Goal: Transaction & Acquisition: Purchase product/service

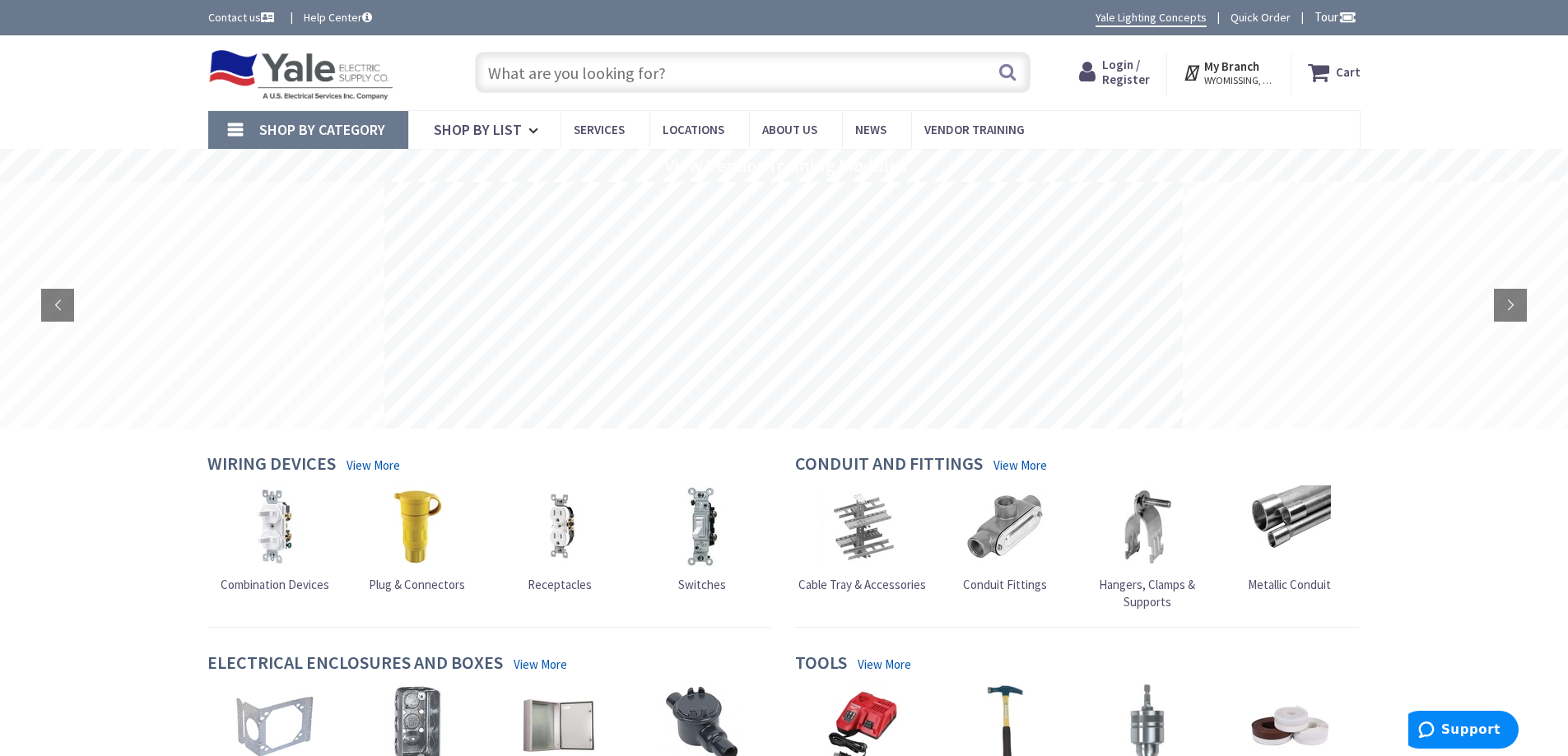
click at [720, 66] on input "text" at bounding box center [753, 72] width 556 height 42
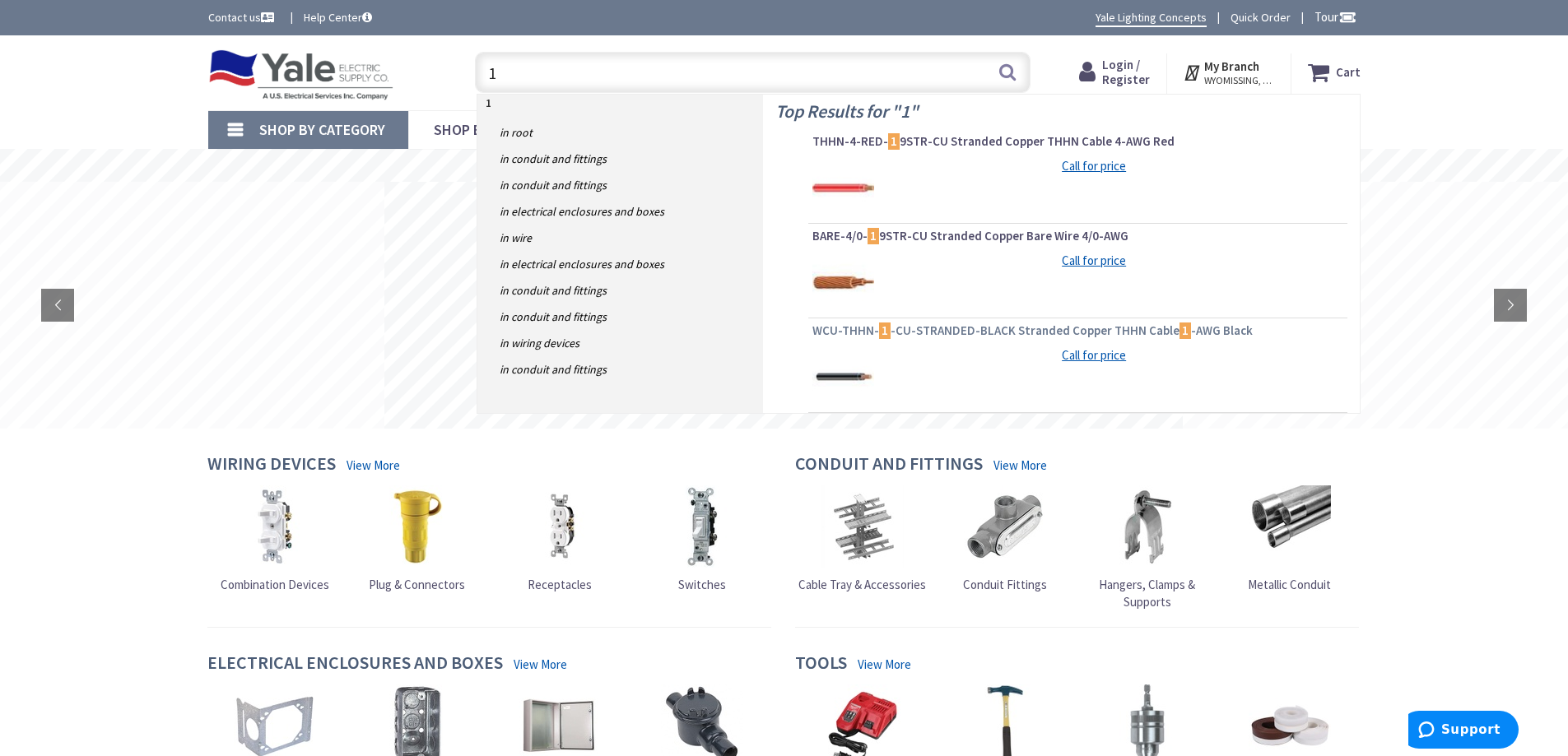
type input "1"
click at [979, 331] on span "WCU-THHN- 1 -CU-STRANDED-BLACK Stranded Copper THHN Cable 1 -AWG Black" at bounding box center [1078, 331] width 531 height 17
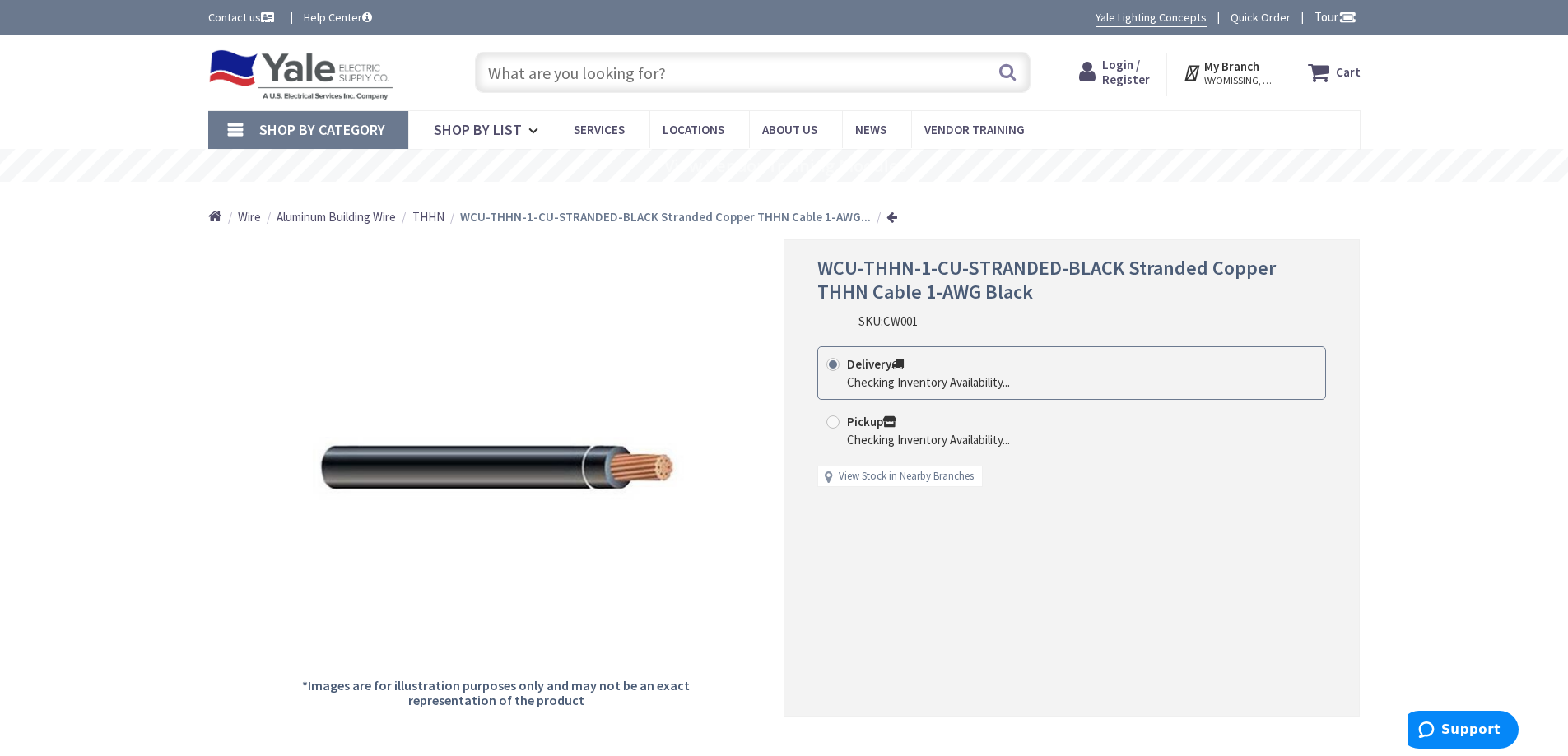
click at [1120, 63] on span "Login / Register" at bounding box center [1125, 71] width 47 height 31
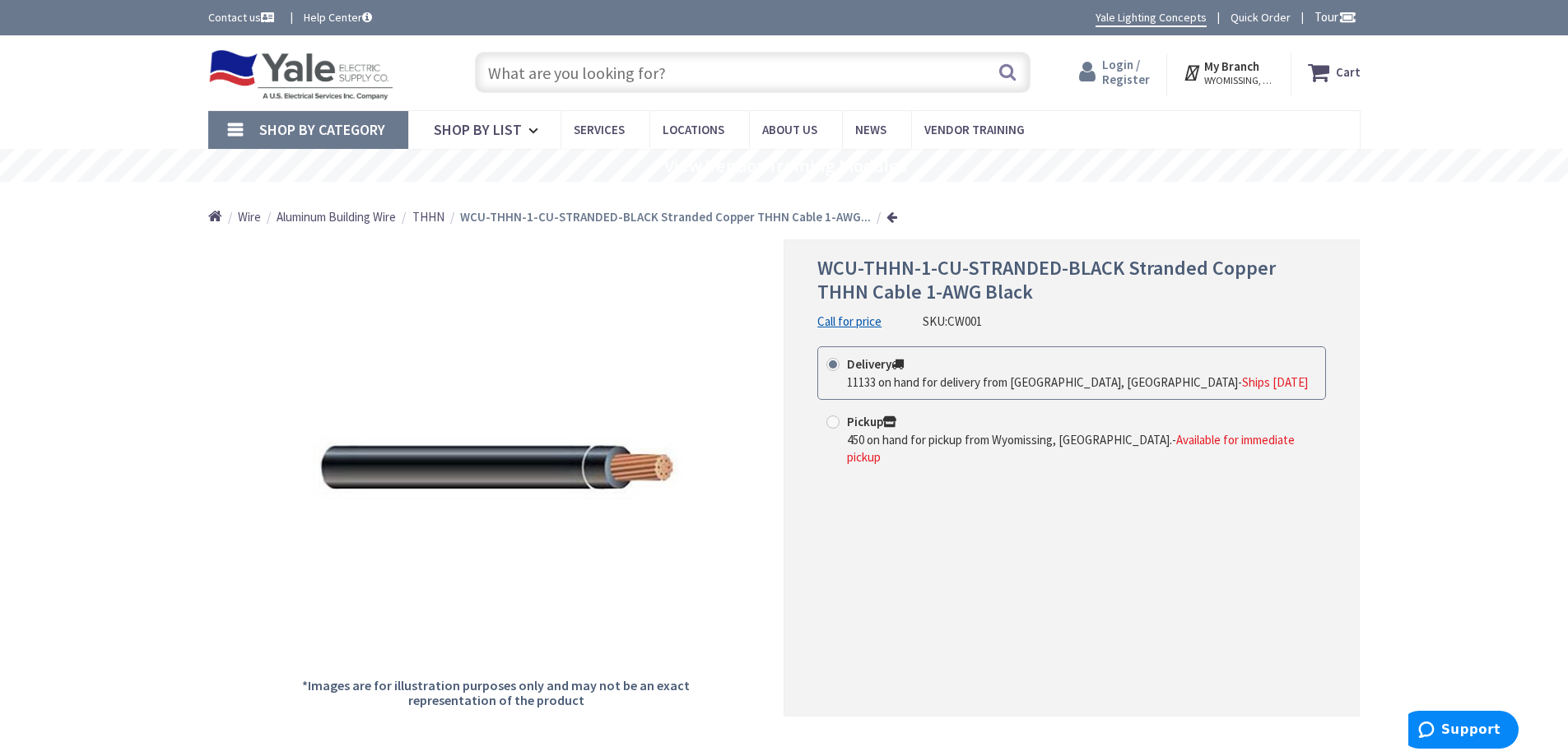
click at [1113, 71] on span "Login / Register" at bounding box center [1125, 71] width 47 height 31
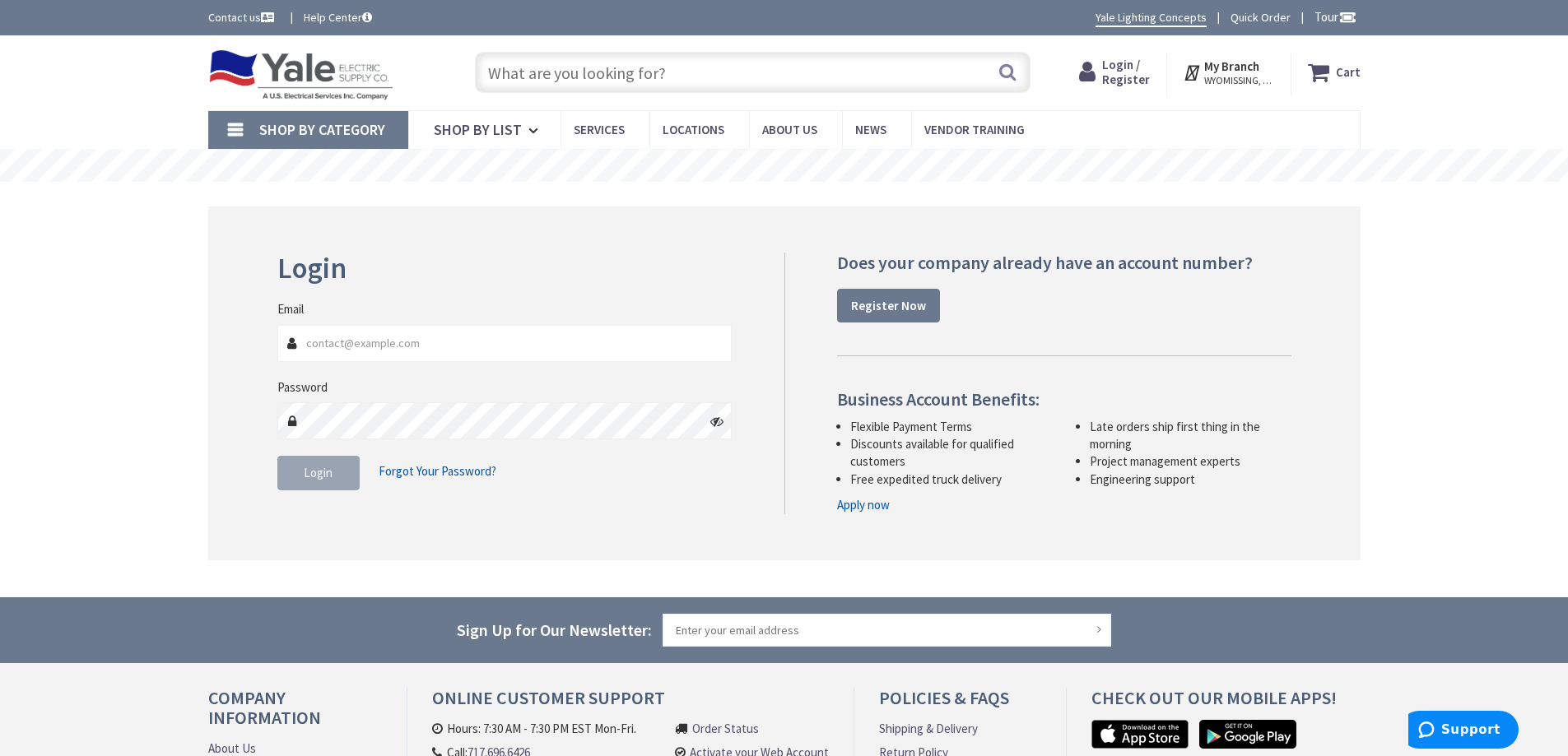
click at [479, 347] on input "Email" at bounding box center [505, 343] width 455 height 37
type input "llelectrical@outlook.com"
click at [331, 463] on button "Login" at bounding box center [318, 474] width 82 height 35
